Goal: Task Accomplishment & Management: Complete application form

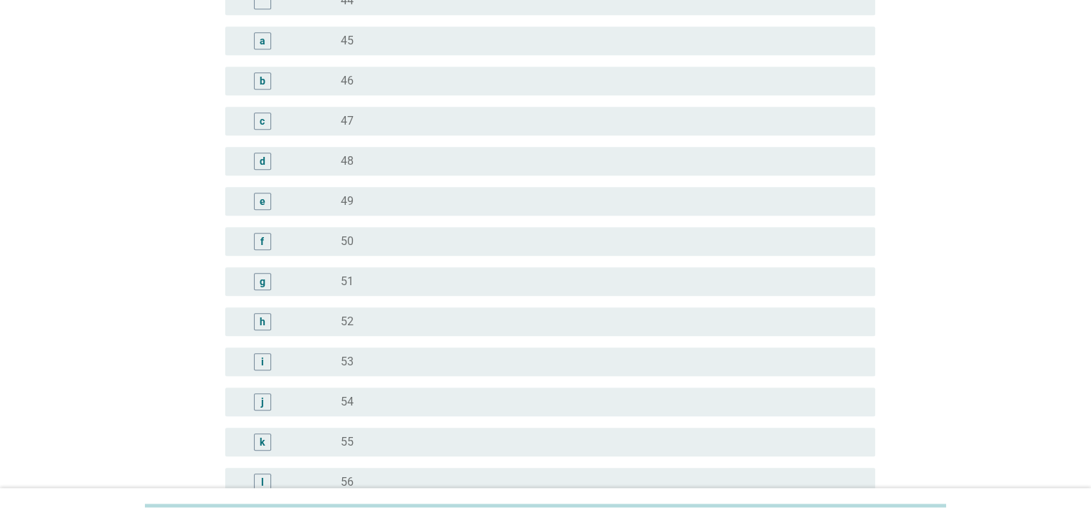
scroll to position [1291, 0]
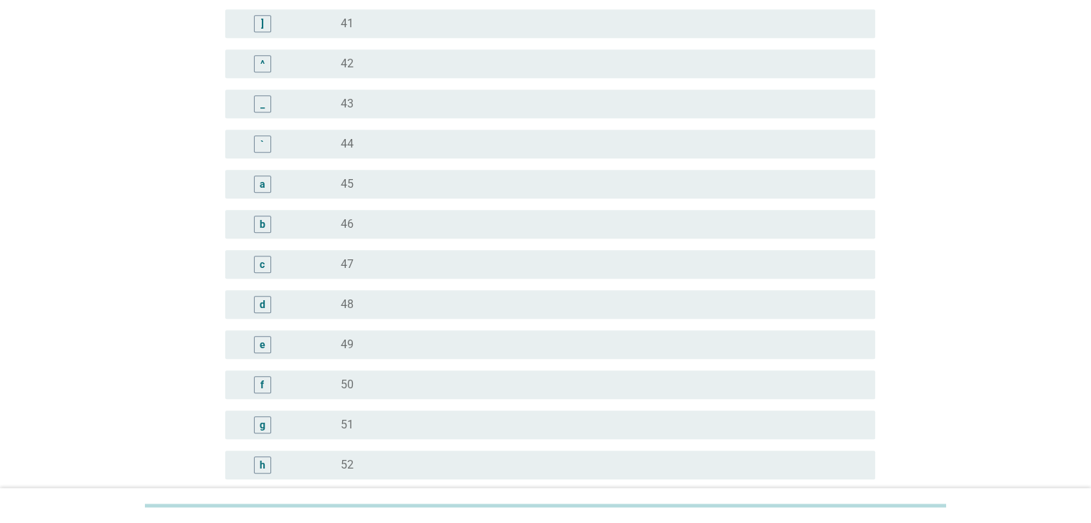
click at [375, 61] on div "radio_button_unchecked 42" at bounding box center [596, 64] width 511 height 14
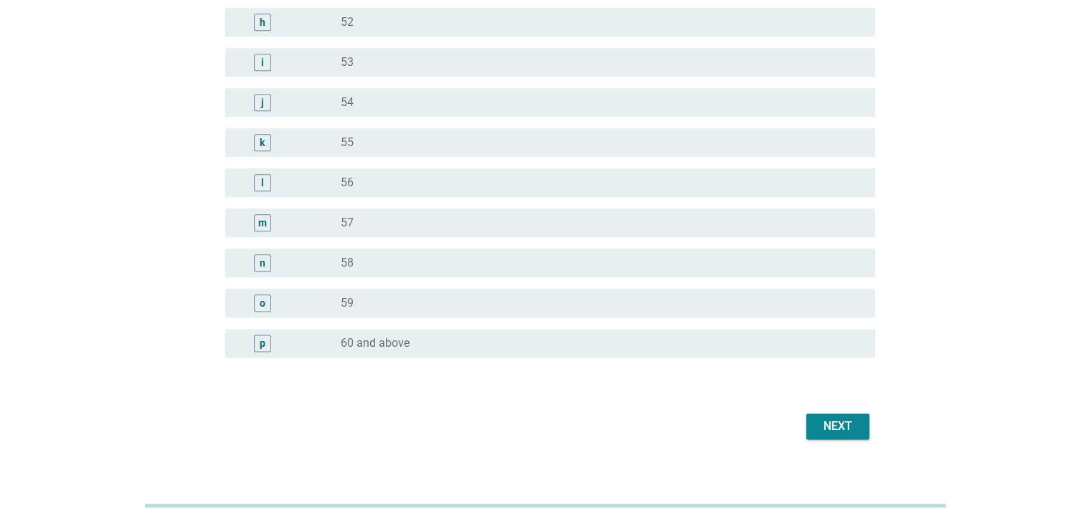
scroll to position [1752, 0]
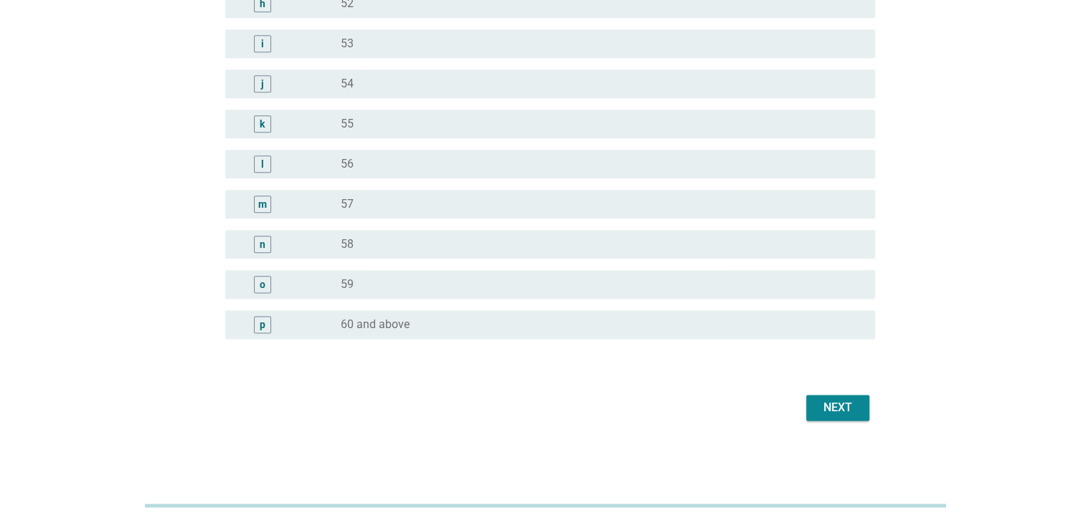
click at [842, 409] on div "Next" at bounding box center [837, 407] width 40 height 17
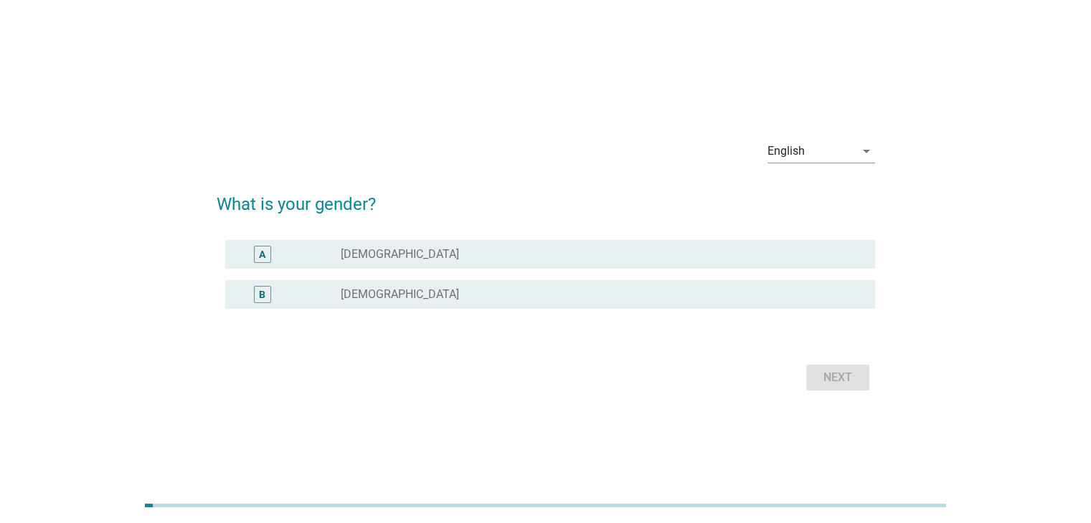
click at [421, 288] on div "radio_button_unchecked [DEMOGRAPHIC_DATA]" at bounding box center [596, 295] width 511 height 14
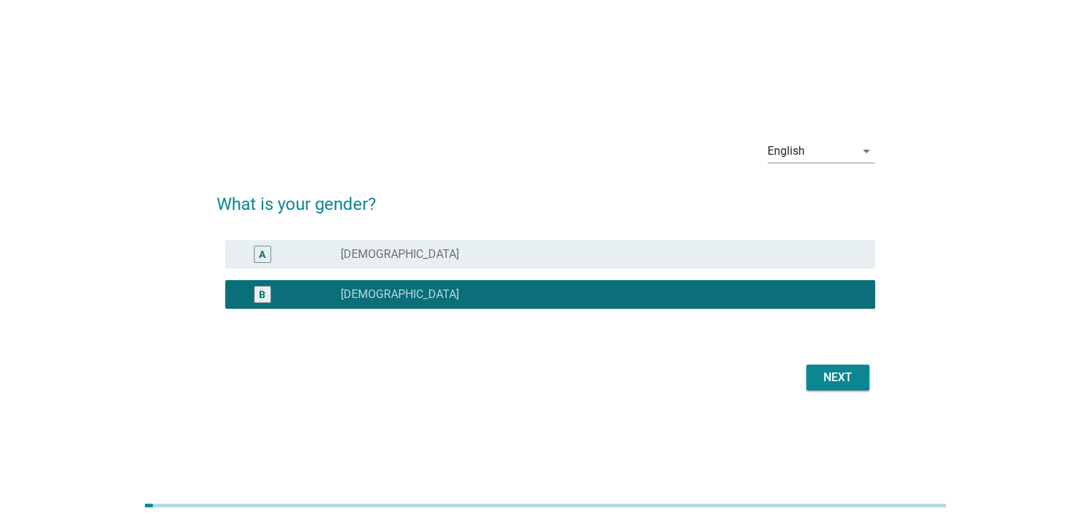
click at [850, 381] on div "Next" at bounding box center [837, 377] width 40 height 17
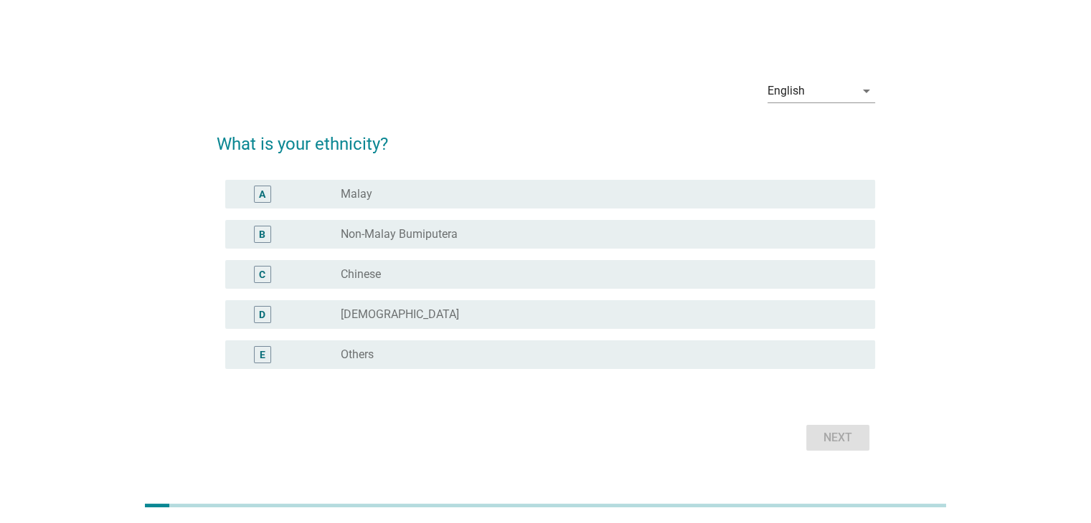
click at [377, 277] on label "Chinese" at bounding box center [361, 274] width 40 height 14
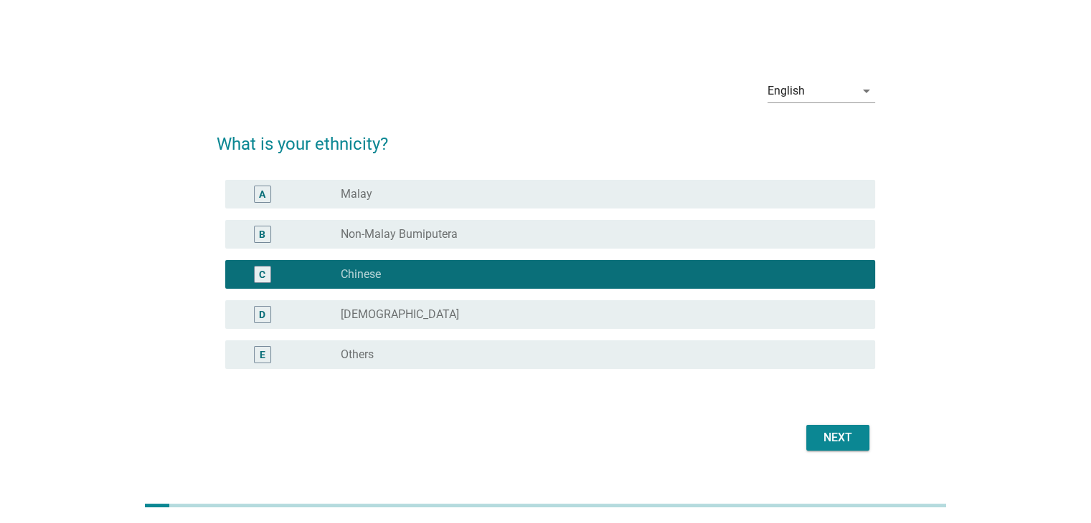
click at [827, 442] on div "Next" at bounding box center [837, 438] width 40 height 17
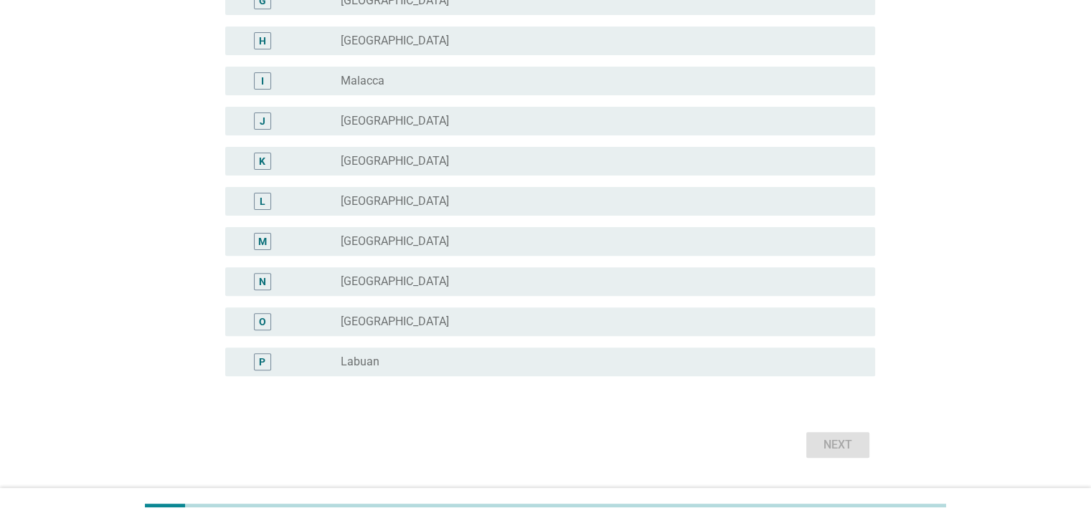
scroll to position [72, 0]
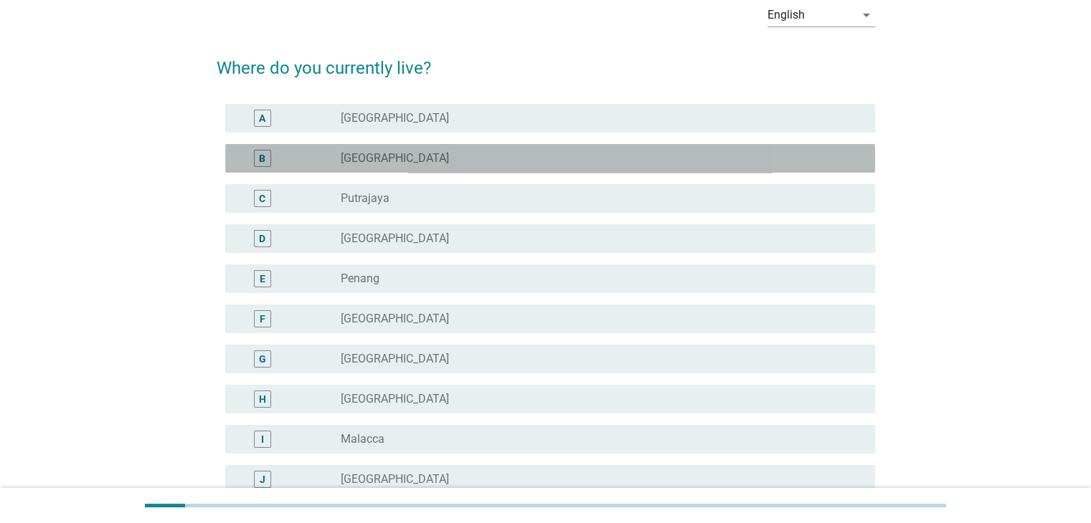
drag, startPoint x: 414, startPoint y: 151, endPoint x: 645, endPoint y: 298, distance: 273.5
click at [416, 151] on div "radio_button_unchecked [GEOGRAPHIC_DATA]" at bounding box center [596, 158] width 511 height 14
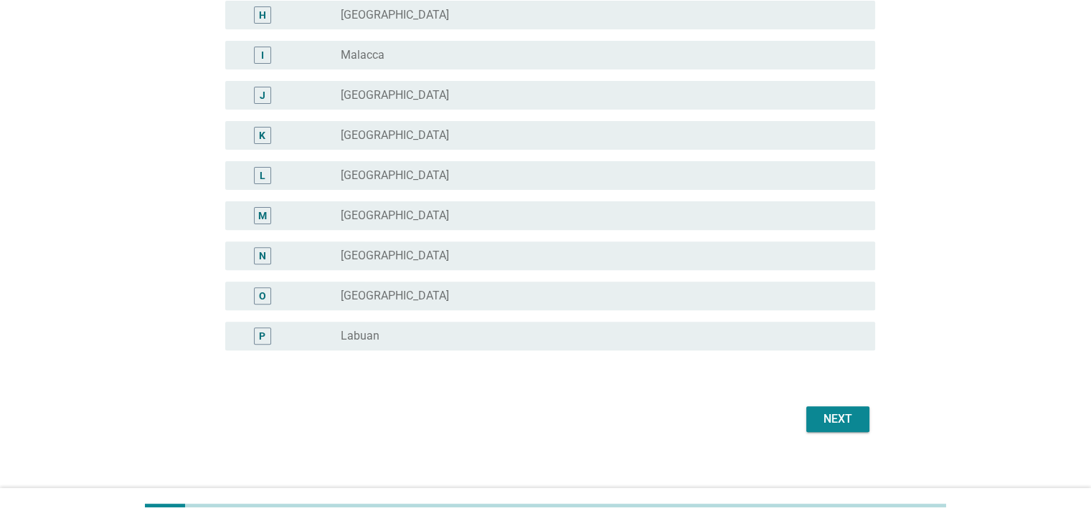
scroll to position [468, 0]
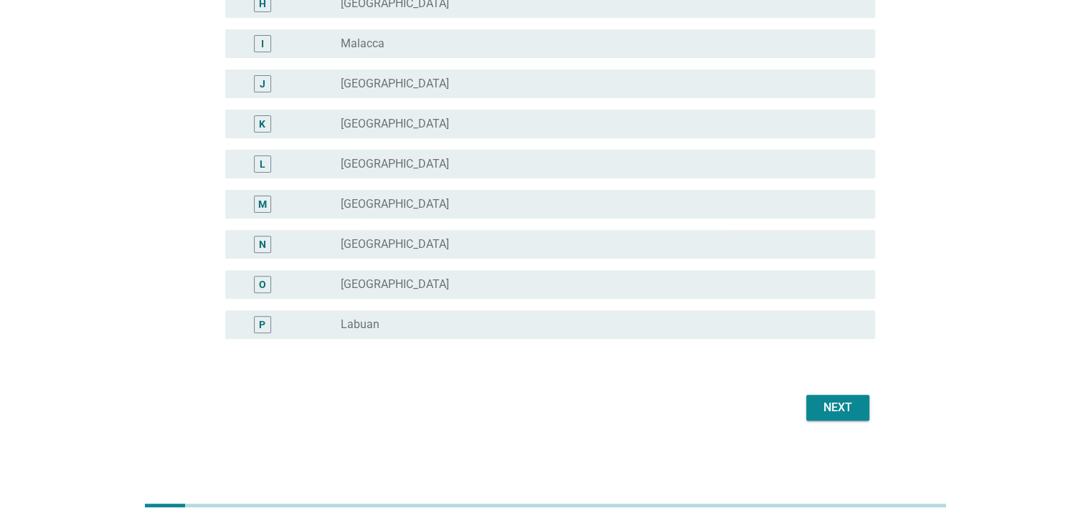
click at [857, 414] on div "Next" at bounding box center [837, 407] width 40 height 17
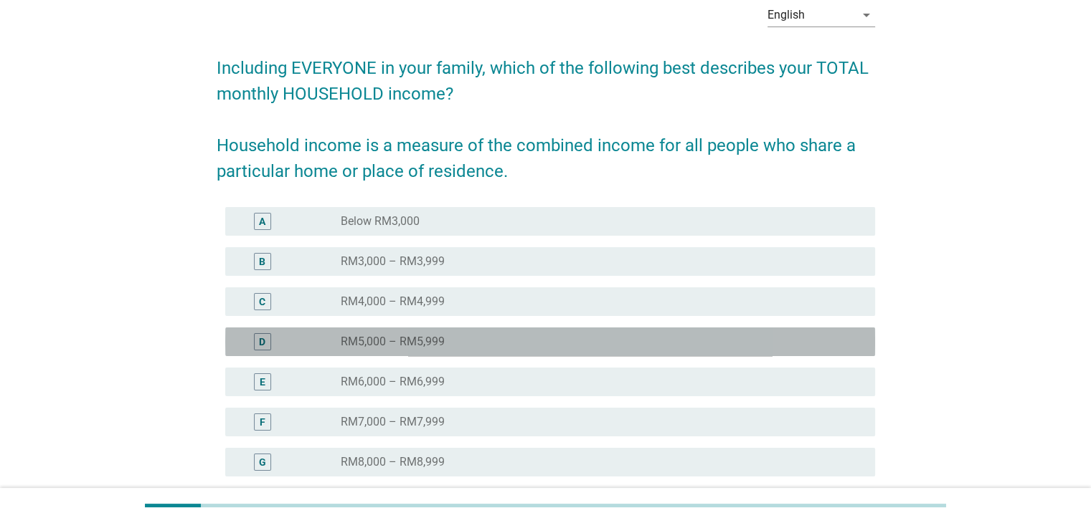
click at [447, 331] on div "D radio_button_unchecked RM5,000 – RM5,999" at bounding box center [550, 342] width 650 height 29
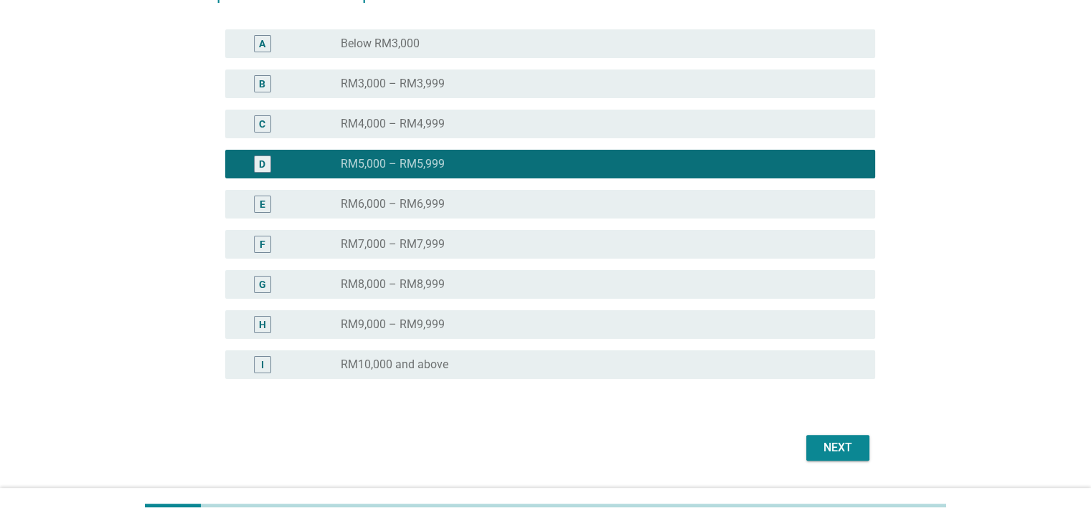
scroll to position [290, 0]
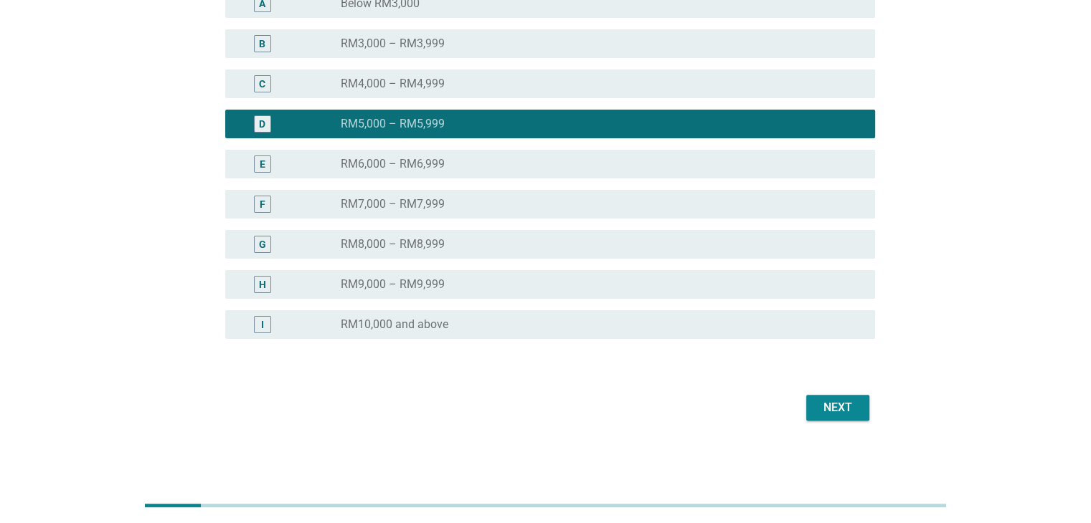
click at [850, 395] on button "Next" at bounding box center [837, 408] width 63 height 26
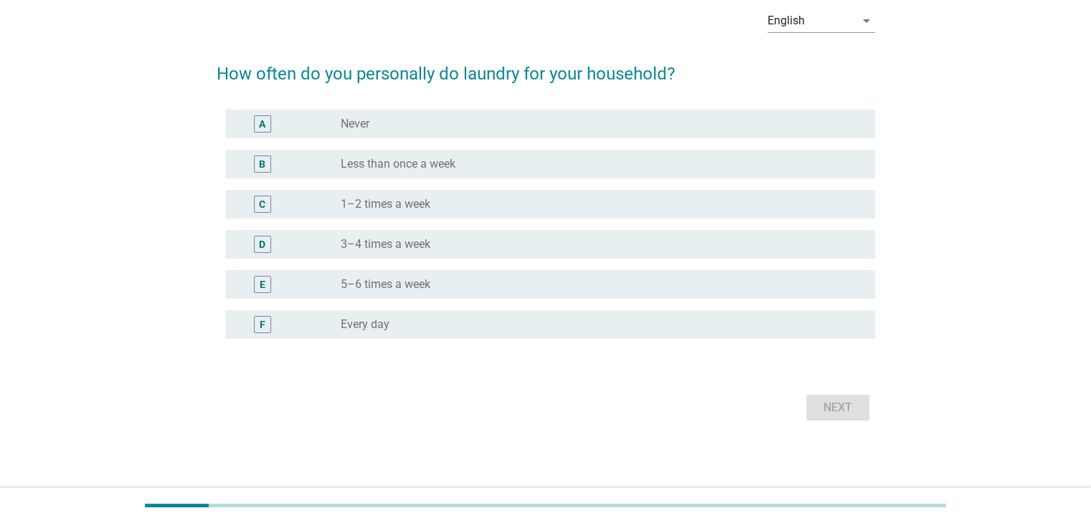
scroll to position [0, 0]
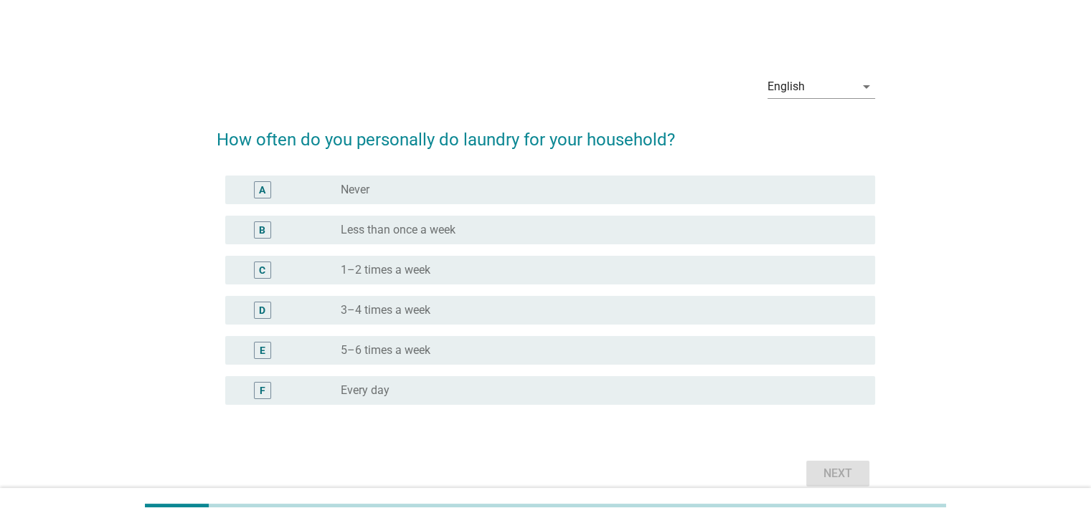
drag, startPoint x: 430, startPoint y: 313, endPoint x: 642, endPoint y: 390, distance: 225.0
click at [432, 313] on div "radio_button_unchecked 3–4 times a week" at bounding box center [596, 310] width 511 height 14
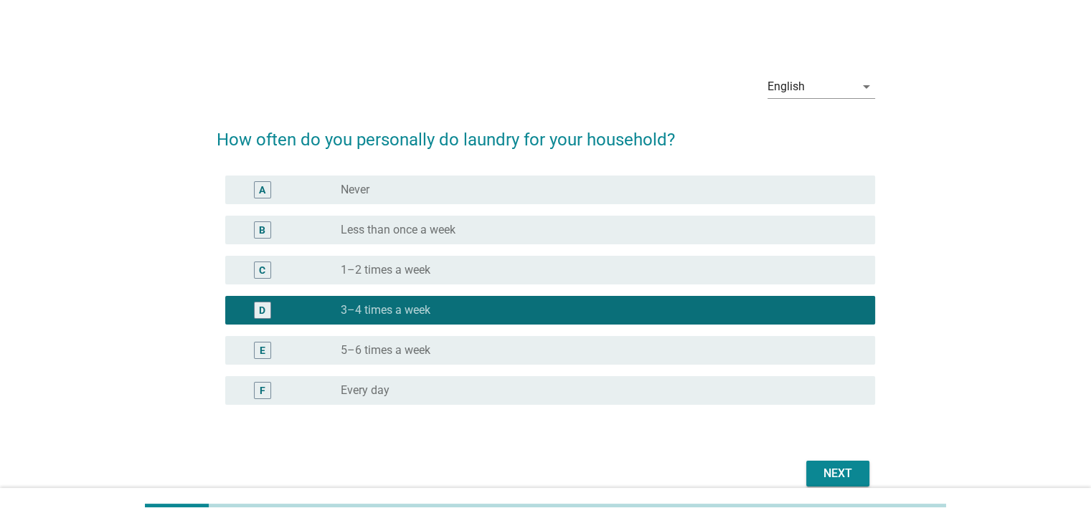
click at [835, 471] on div "Next" at bounding box center [837, 473] width 40 height 17
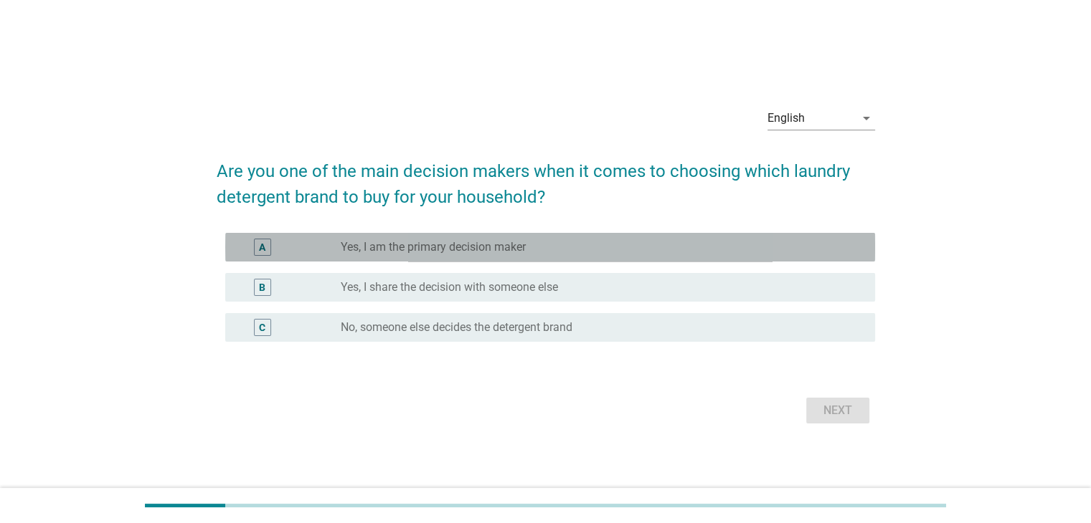
drag, startPoint x: 462, startPoint y: 250, endPoint x: 478, endPoint y: 253, distance: 16.2
click at [462, 250] on label "Yes, I am the primary decision maker" at bounding box center [433, 247] width 185 height 14
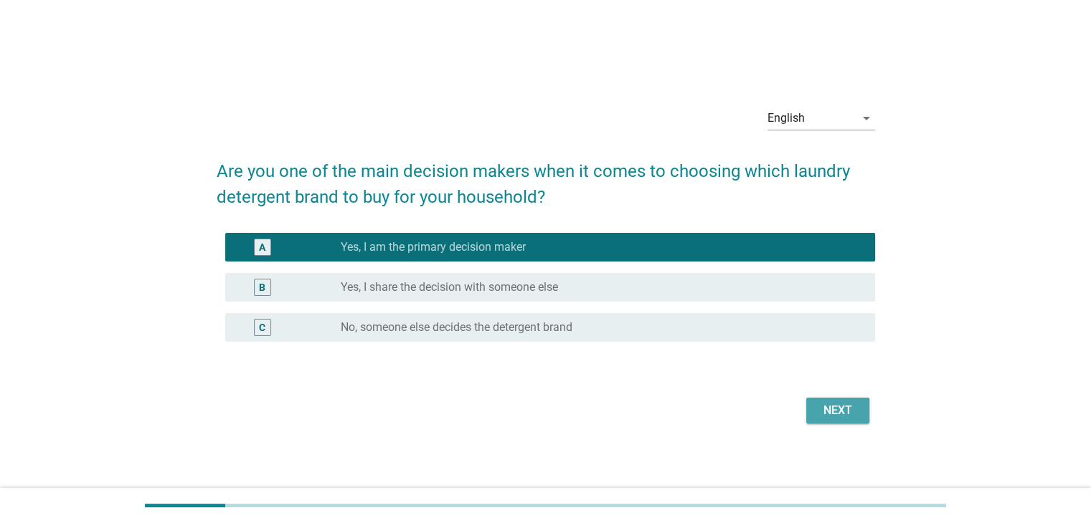
click at [835, 405] on div "Next" at bounding box center [837, 410] width 40 height 17
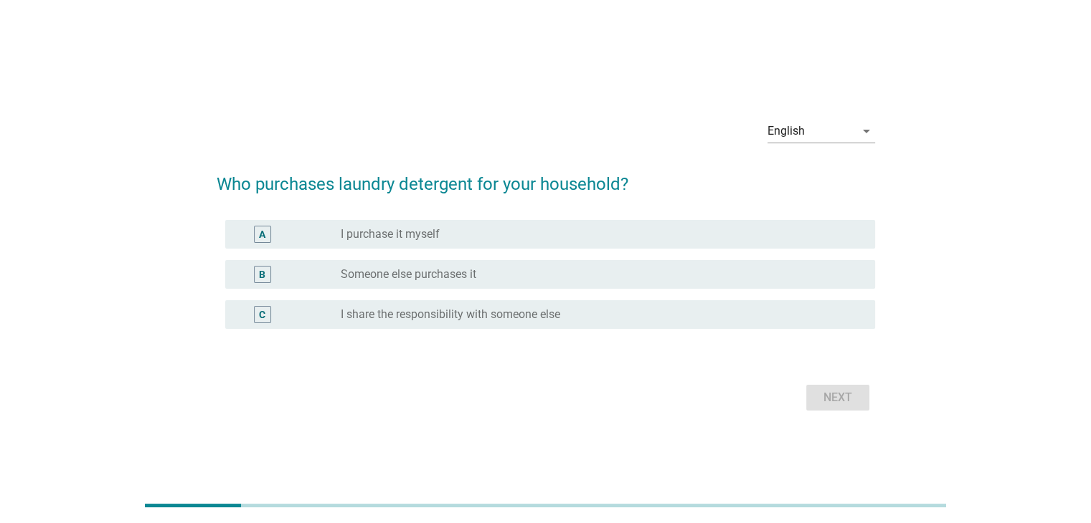
click at [419, 236] on label "I purchase it myself" at bounding box center [390, 234] width 99 height 14
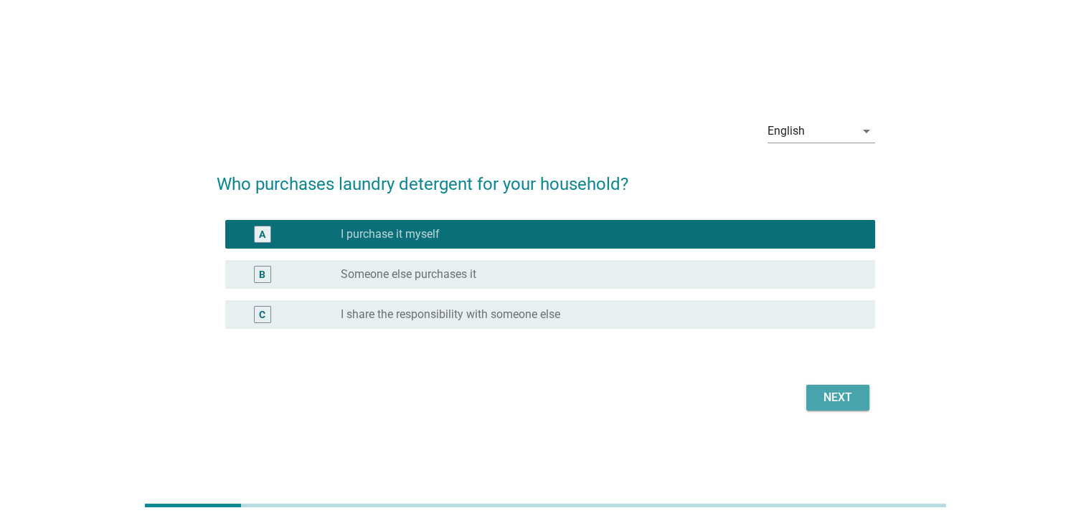
click at [845, 402] on div "Next" at bounding box center [837, 397] width 40 height 17
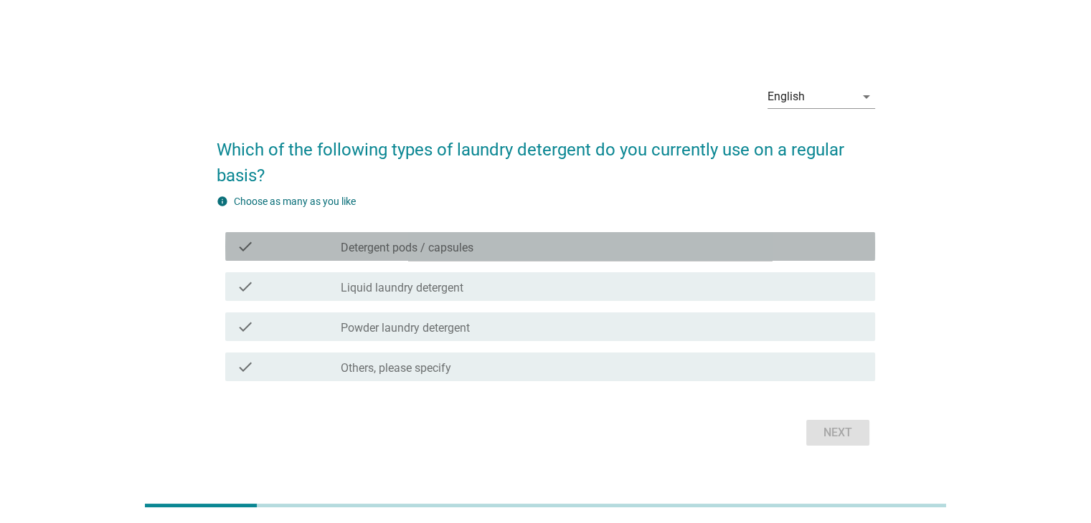
click at [448, 252] on label "Detergent pods / capsules" at bounding box center [407, 248] width 133 height 14
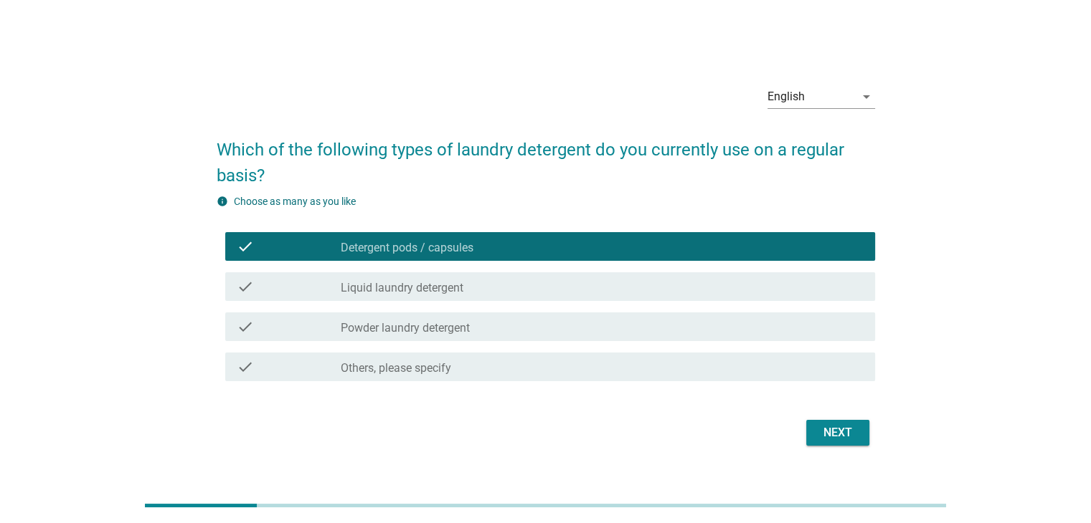
click at [455, 293] on label "Liquid laundry detergent" at bounding box center [402, 288] width 123 height 14
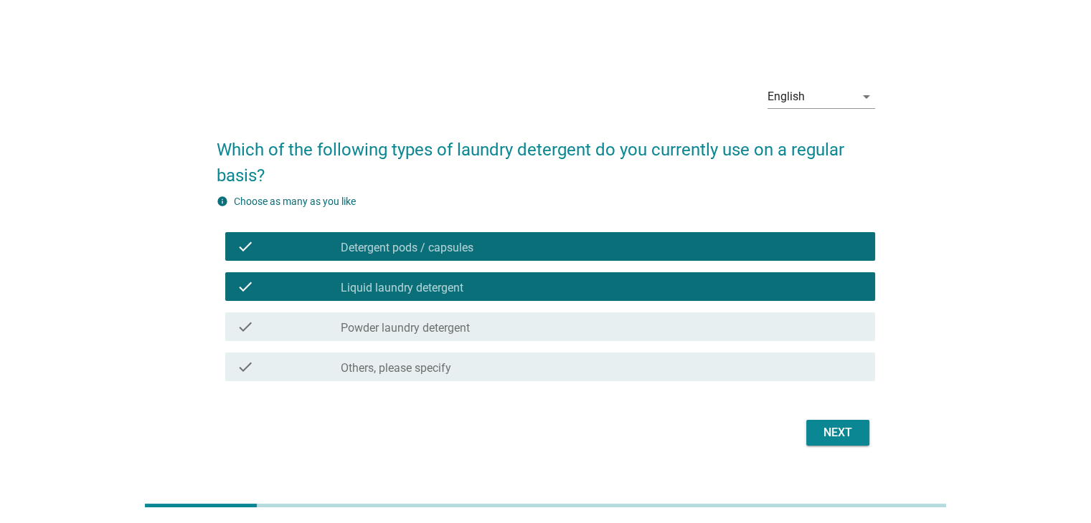
click at [835, 441] on button "Next" at bounding box center [837, 433] width 63 height 26
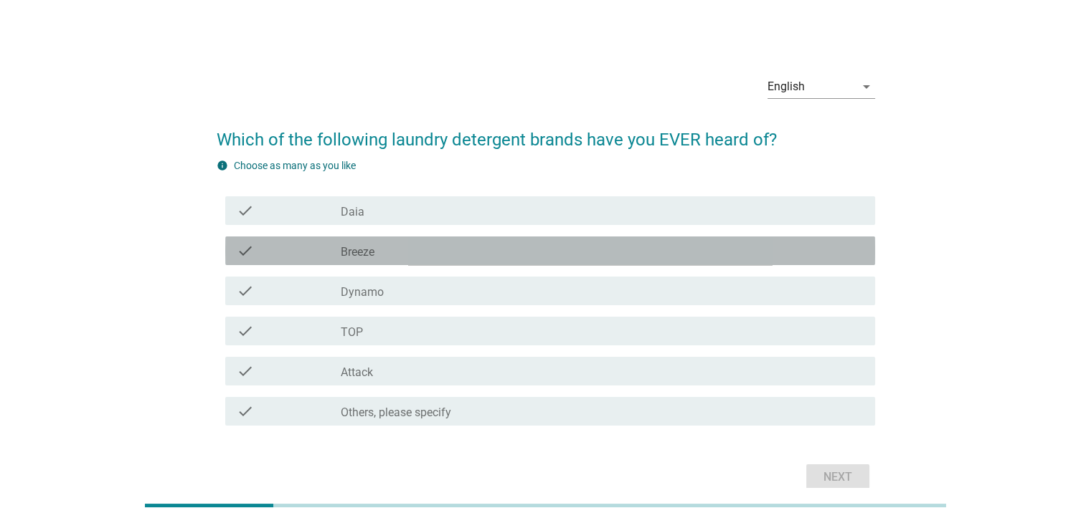
click at [441, 238] on div "check check_box_outline_blank Breeze" at bounding box center [550, 251] width 650 height 29
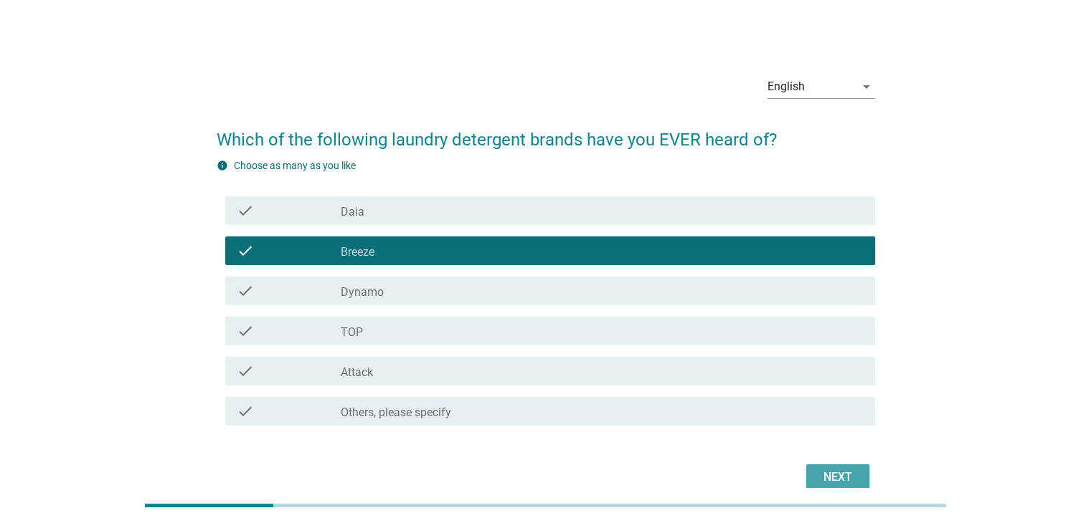
click at [825, 475] on div "Next" at bounding box center [837, 477] width 40 height 17
